Goal: Task Accomplishment & Management: Manage account settings

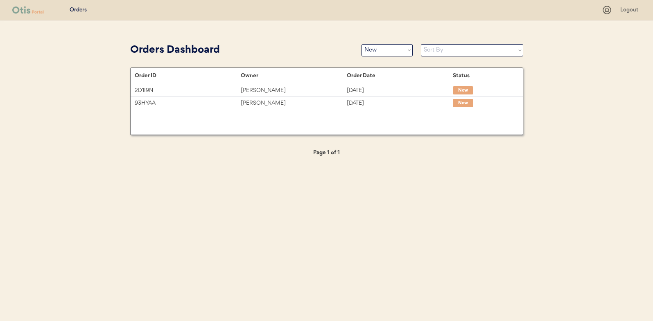
select select ""new""
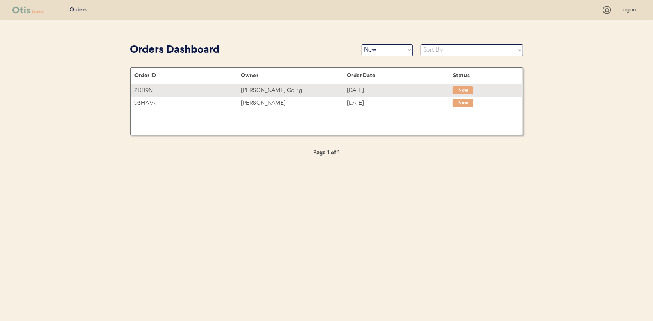
click at [248, 87] on div "Teri Going" at bounding box center [294, 90] width 106 height 9
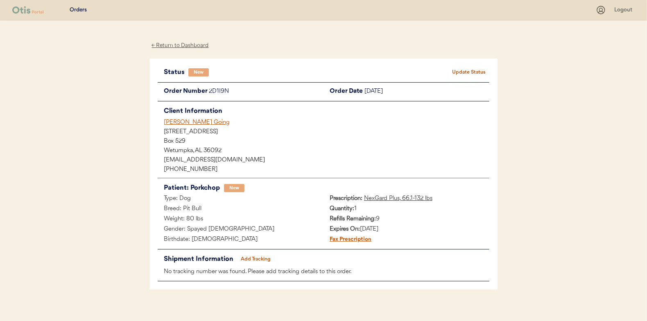
click at [477, 73] on button "Update Status" at bounding box center [468, 72] width 41 height 11
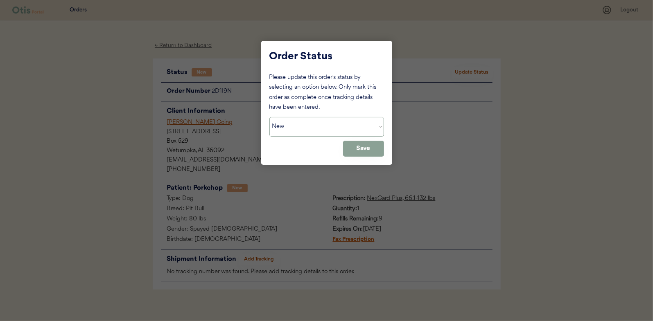
click at [292, 124] on select "Status On Hold New In Progress Complete Pending HW Consent Canceled" at bounding box center [326, 127] width 115 height 20
select select ""in_progress""
click at [269, 117] on select "Status On Hold New In Progress Complete Pending HW Consent Canceled" at bounding box center [326, 127] width 115 height 20
click at [364, 147] on button "Save" at bounding box center [363, 149] width 41 height 16
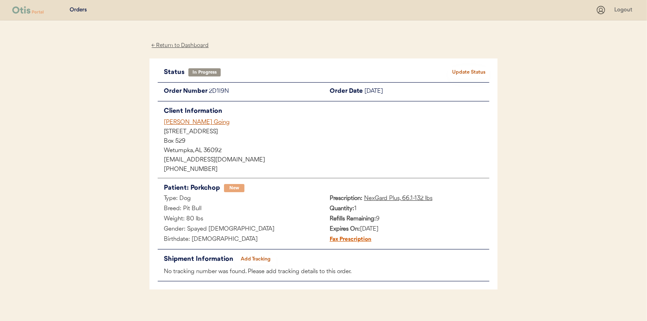
click at [181, 44] on div "← Return to Dashboard" at bounding box center [179, 45] width 61 height 9
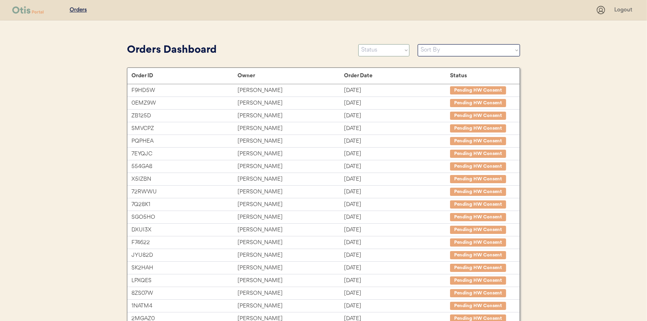
click at [387, 54] on select "Status On Hold New In Progress Complete Pending HW Consent Canceled" at bounding box center [383, 50] width 51 height 12
select select ""new""
click at [358, 44] on select "Status On Hold New In Progress Complete Pending HW Consent Canceled" at bounding box center [383, 50] width 51 height 12
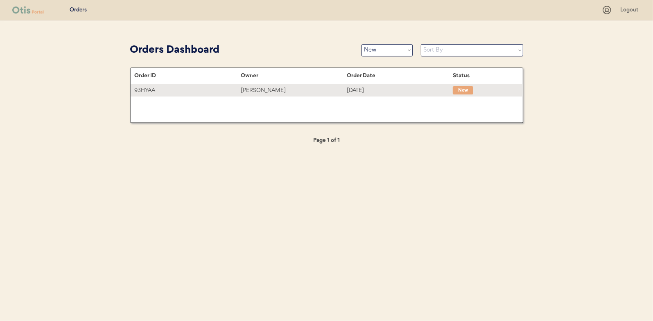
click at [257, 92] on div "Yolanda Watson" at bounding box center [294, 90] width 106 height 9
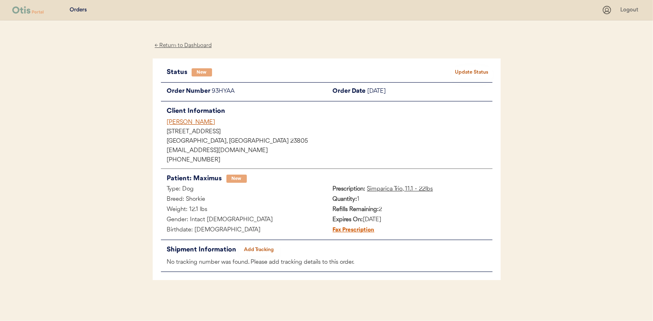
click at [465, 70] on button "Update Status" at bounding box center [471, 72] width 41 height 11
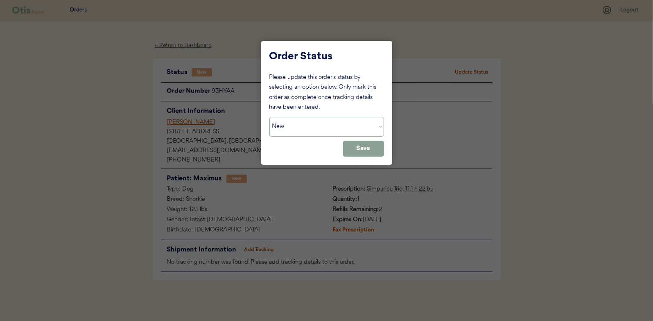
click at [288, 130] on select "Status On Hold New In Progress Complete Pending HW Consent Canceled" at bounding box center [326, 127] width 115 height 20
select select ""in_progress""
click at [269, 117] on select "Status On Hold New In Progress Complete Pending HW Consent Canceled" at bounding box center [326, 127] width 115 height 20
click at [365, 141] on button "Save" at bounding box center [363, 149] width 41 height 16
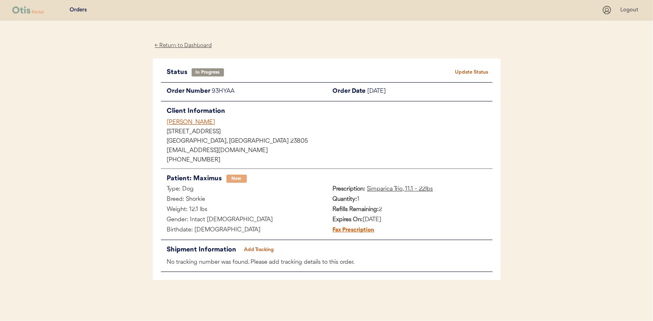
click at [193, 47] on div "← Return to Dashboard" at bounding box center [183, 45] width 61 height 9
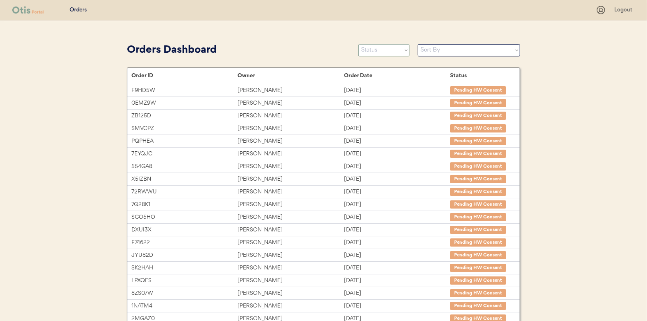
click at [368, 50] on select "Status On Hold New In Progress Complete Pending HW Consent Canceled" at bounding box center [383, 50] width 51 height 12
click at [358, 44] on select "Status On Hold New In Progress Complete Pending HW Consent Canceled" at bounding box center [383, 50] width 51 height 12
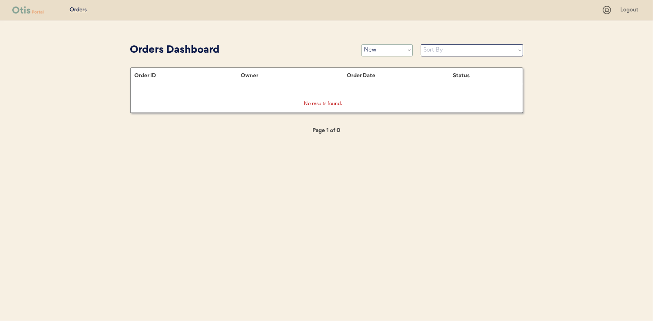
click at [378, 47] on select "Status On Hold New In Progress Complete Pending HW Consent Canceled" at bounding box center [386, 50] width 51 height 12
select select ""in_progress""
click at [361, 44] on select "Status On Hold New In Progress Complete Pending HW Consent Canceled" at bounding box center [386, 50] width 51 height 12
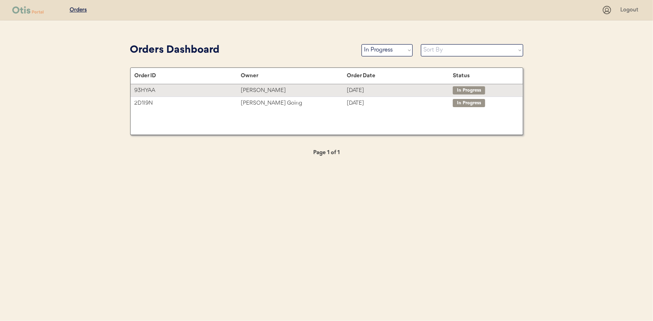
click at [263, 92] on div "Yolanda Watson" at bounding box center [294, 90] width 106 height 9
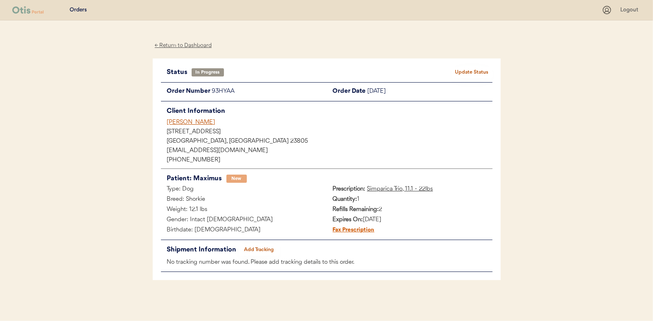
click at [188, 46] on div "← Return to Dashboard" at bounding box center [183, 45] width 61 height 9
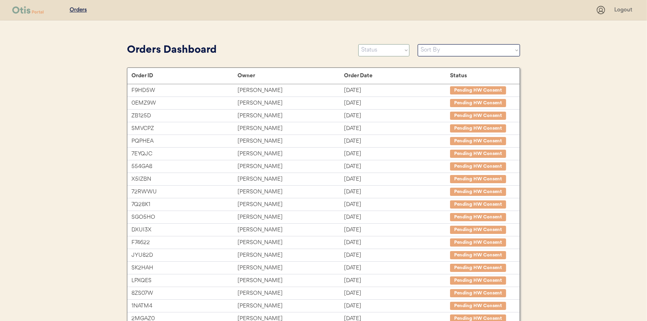
click at [368, 47] on select "Status On Hold New In Progress Complete Pending HW Consent Canceled" at bounding box center [383, 50] width 51 height 12
select select ""new""
click at [358, 44] on select "Status On Hold New In Progress Complete Pending HW Consent Canceled" at bounding box center [383, 50] width 51 height 12
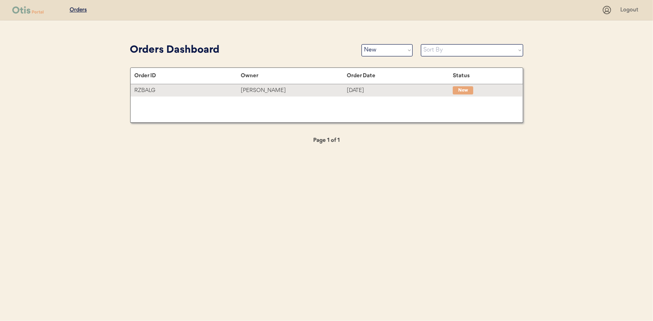
click at [270, 88] on div "Jonathan Chan" at bounding box center [294, 90] width 106 height 9
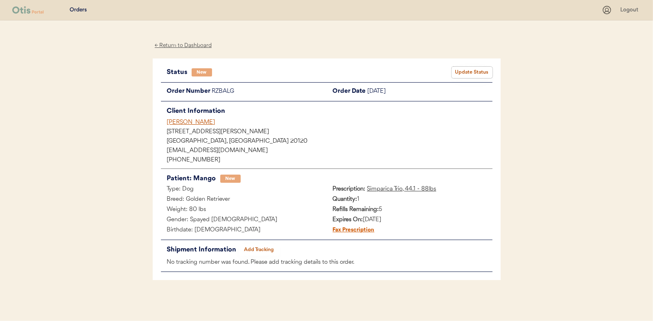
click at [469, 72] on button "Update Status" at bounding box center [471, 72] width 41 height 11
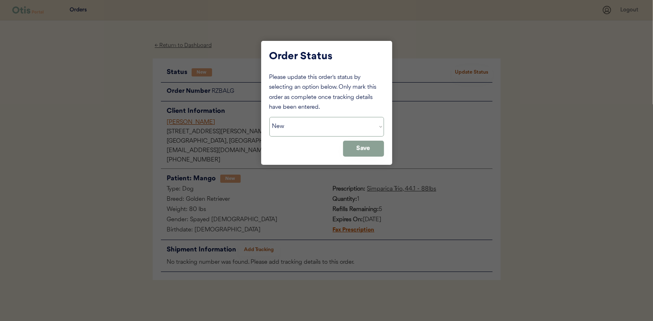
click at [298, 128] on select "Status On Hold New In Progress Complete Pending HW Consent Canceled" at bounding box center [326, 127] width 115 height 20
select select ""in_progress""
click at [269, 117] on select "Status On Hold New In Progress Complete Pending HW Consent Canceled" at bounding box center [326, 127] width 115 height 20
click at [365, 153] on button "Save" at bounding box center [363, 149] width 41 height 16
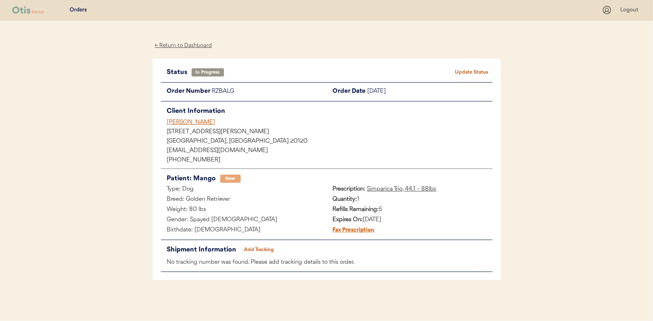
click at [186, 44] on div "← Return to Dashboard" at bounding box center [183, 45] width 61 height 9
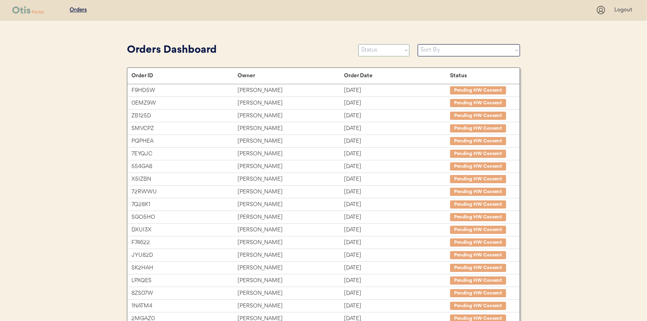
click at [366, 45] on select "Status On Hold New In Progress Complete Pending HW Consent Canceled" at bounding box center [383, 50] width 51 height 12
select select ""new""
click at [358, 44] on select "Status On Hold New In Progress Complete Pending HW Consent Canceled" at bounding box center [383, 50] width 51 height 12
